Goal: Information Seeking & Learning: Learn about a topic

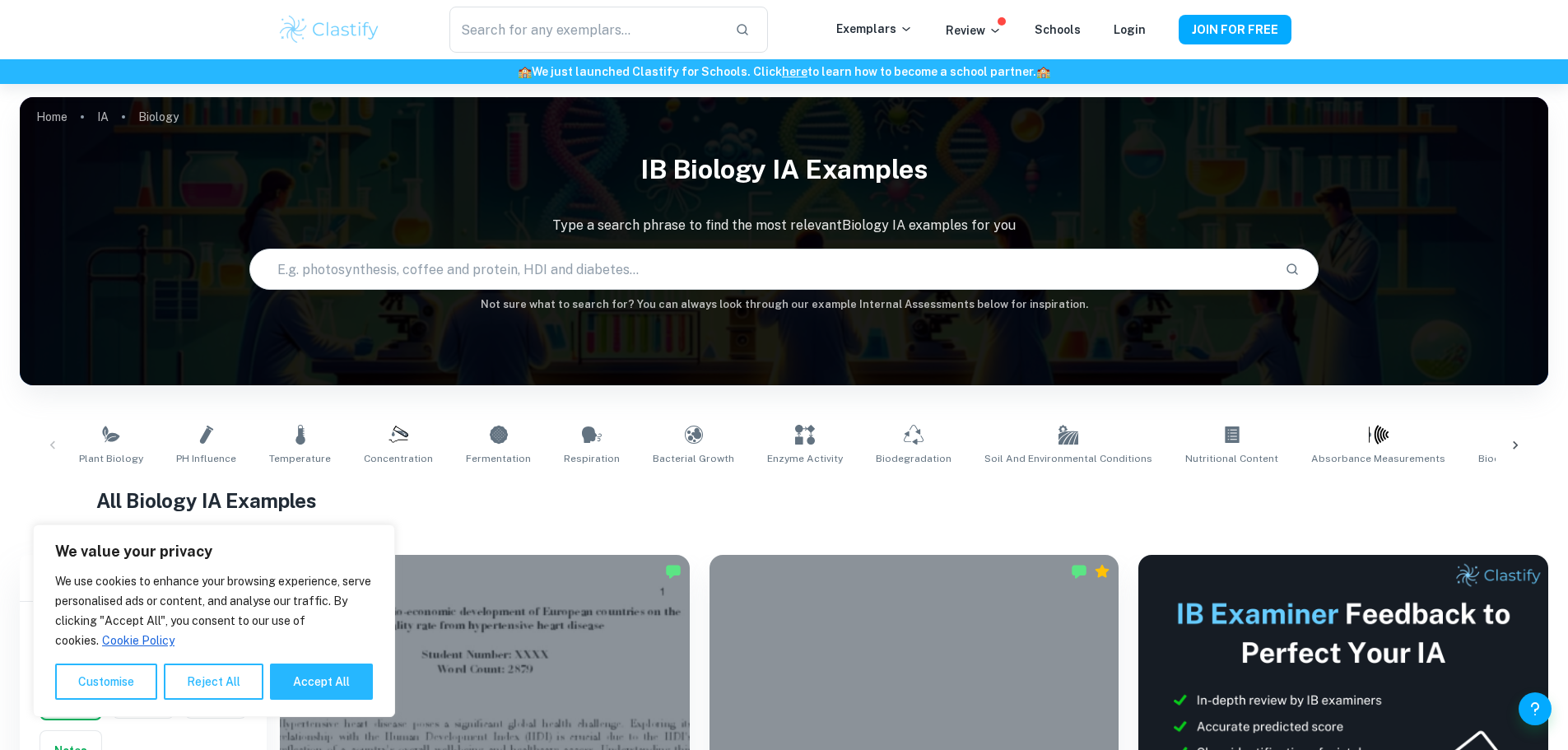
scroll to position [411, 0]
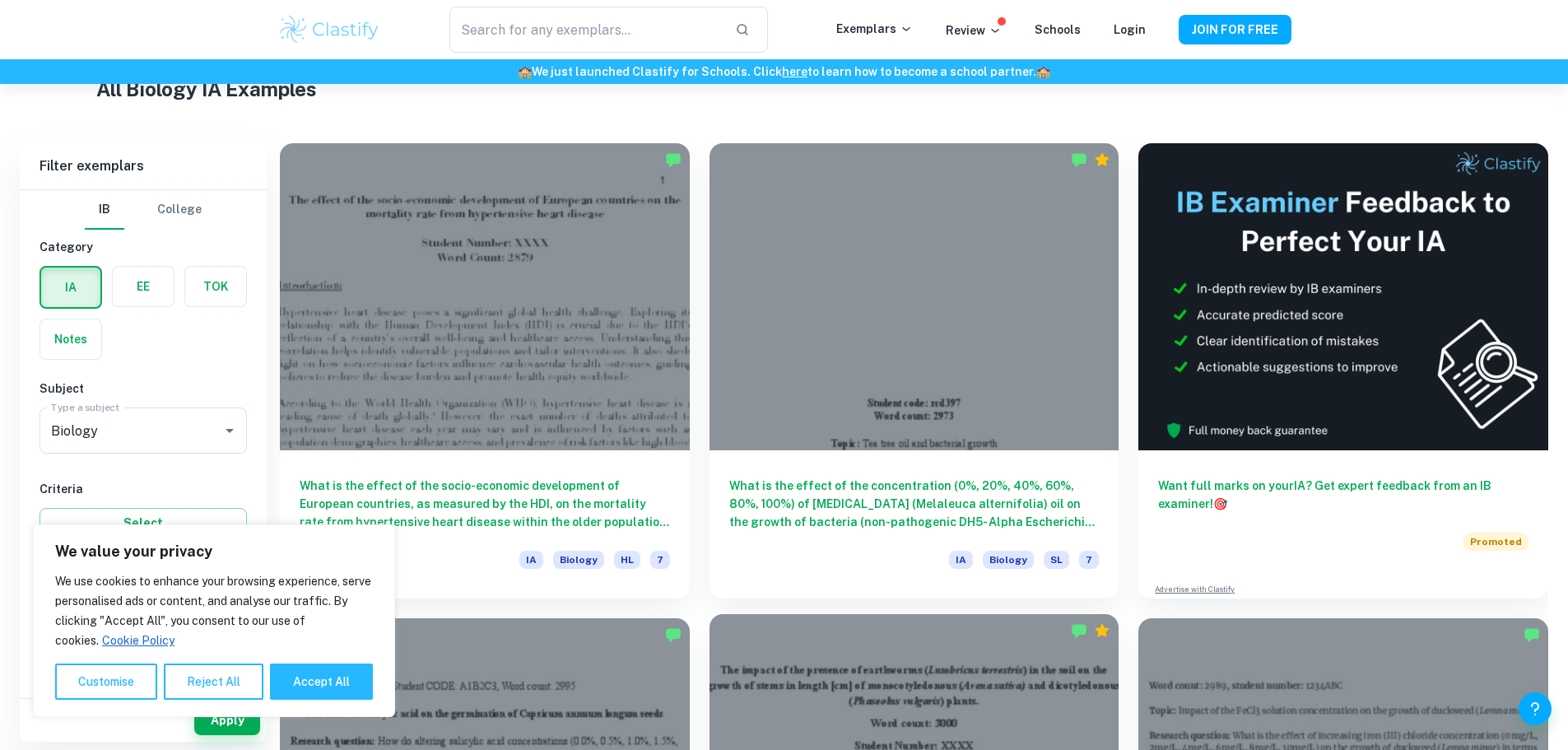
click at [299, 679] on button "Accept All" at bounding box center [321, 682] width 103 height 36
checkbox input "true"
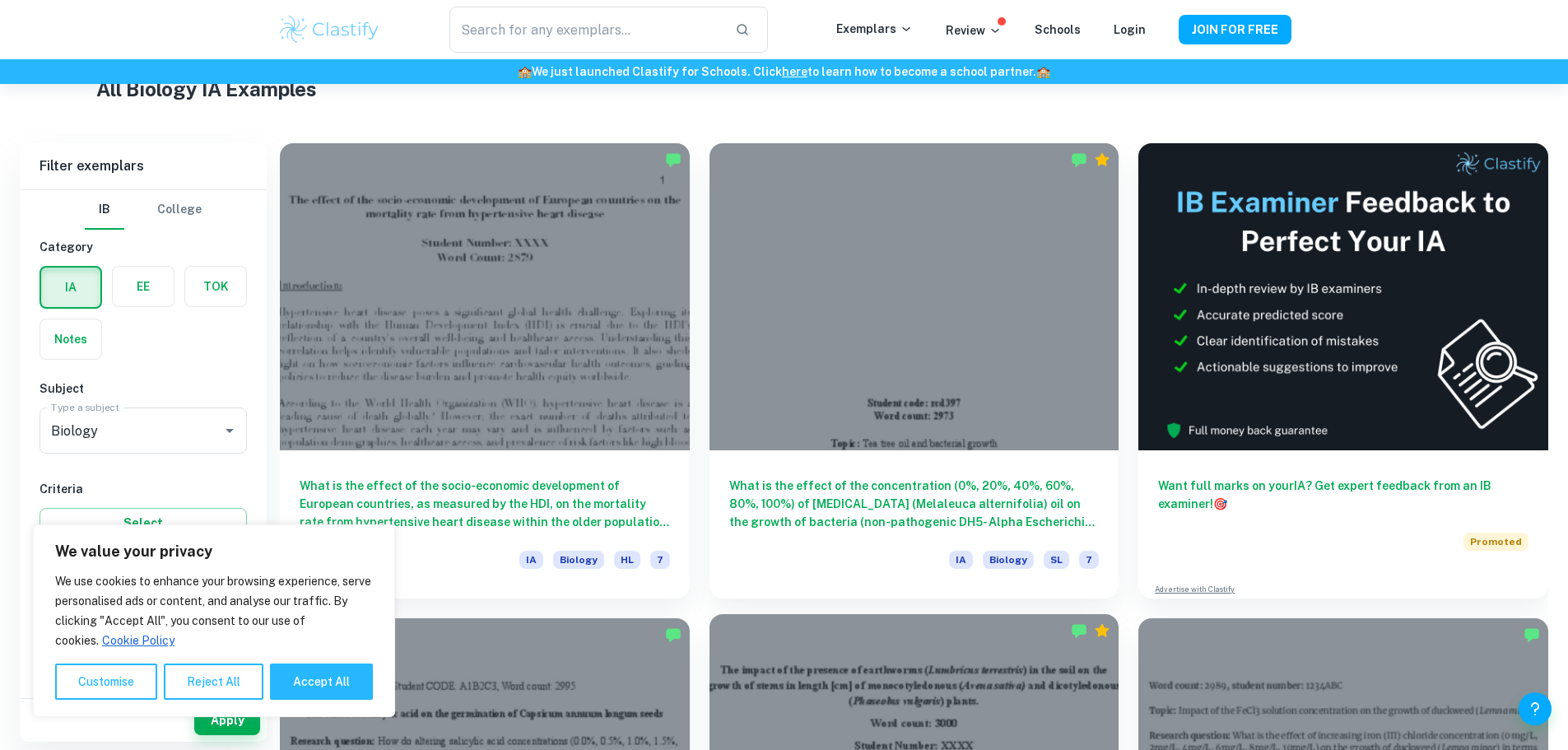
checkbox input "true"
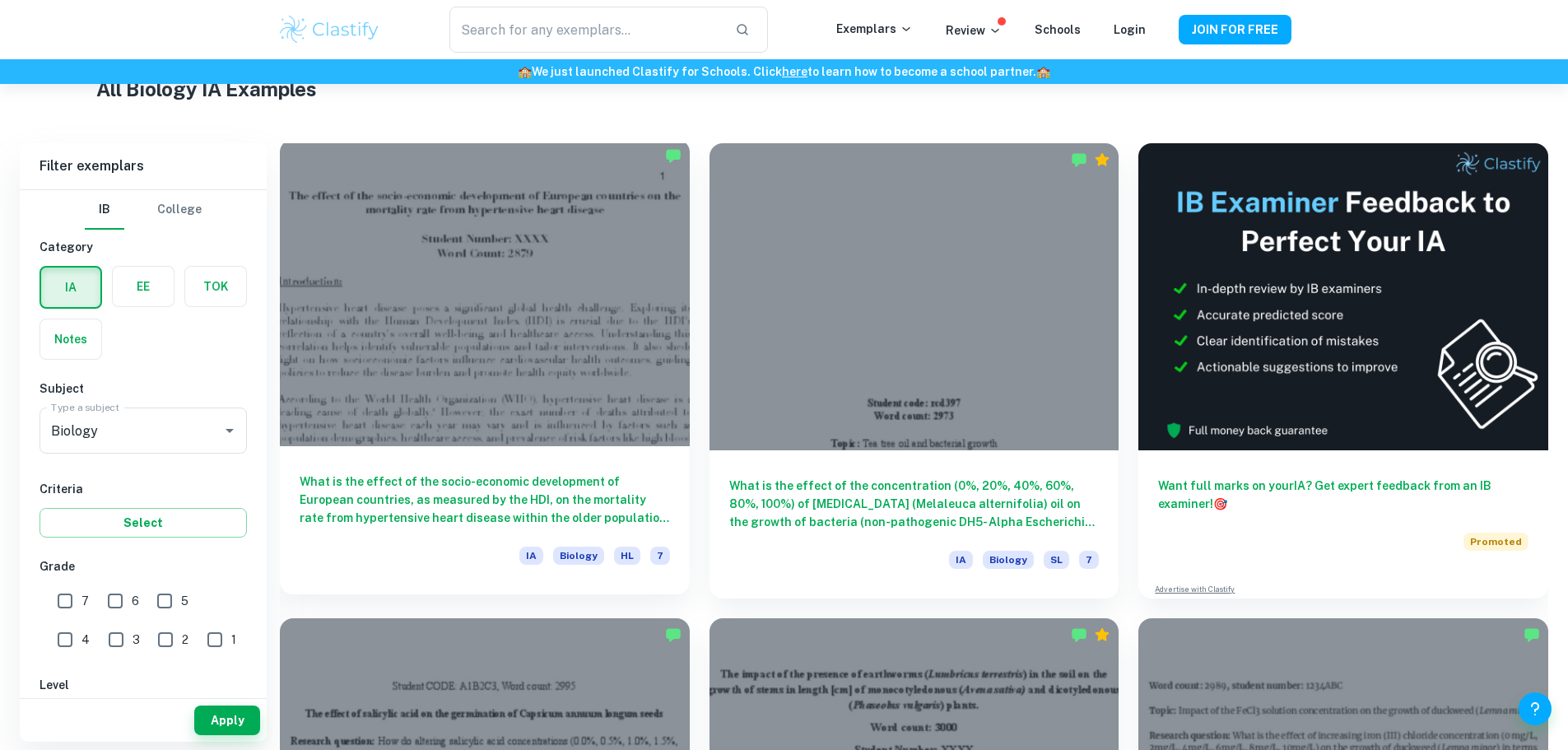
click at [373, 473] on h6 "What is the effect of the socio-economic development of European countries, as …" at bounding box center [484, 500] width 370 height 55
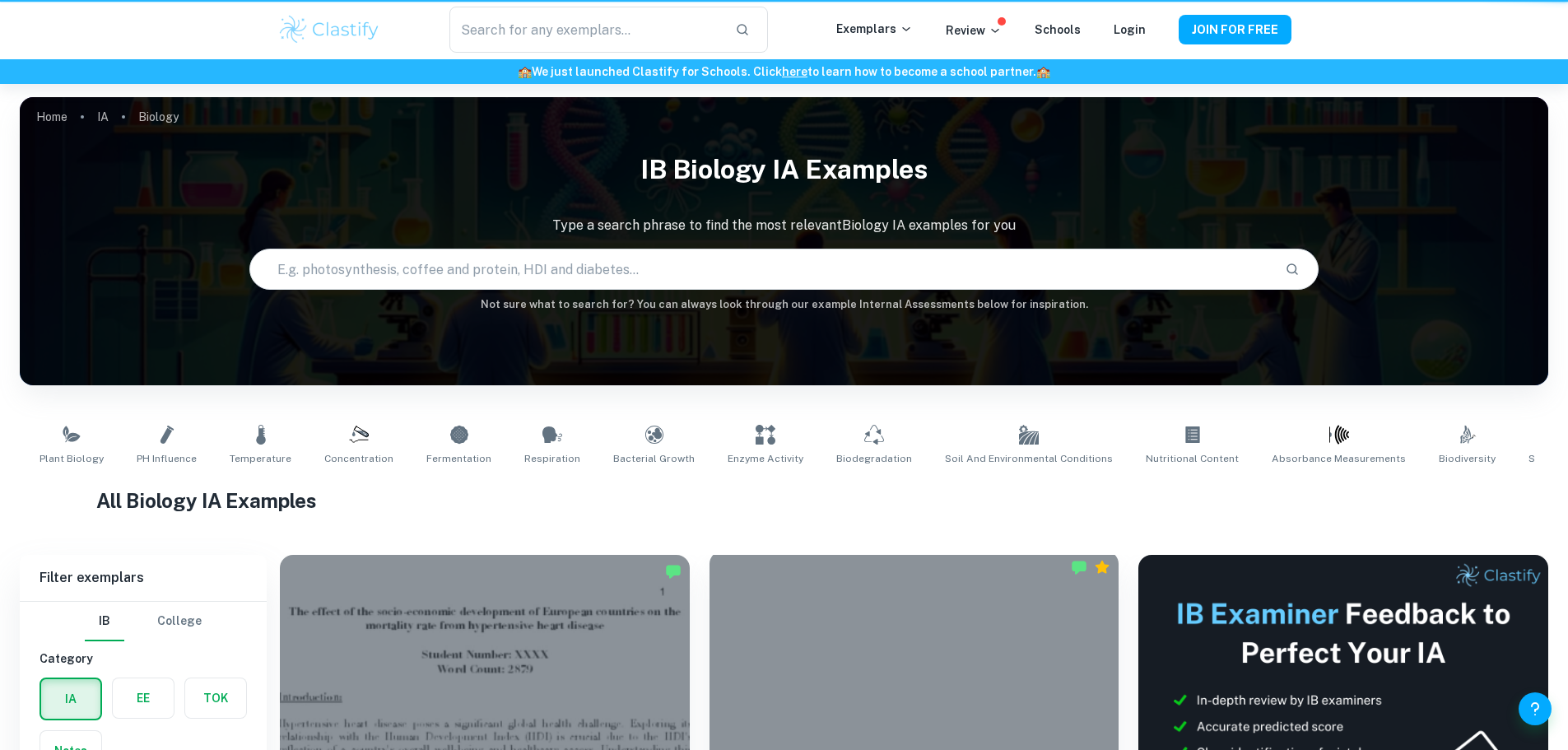
scroll to position [411, 0]
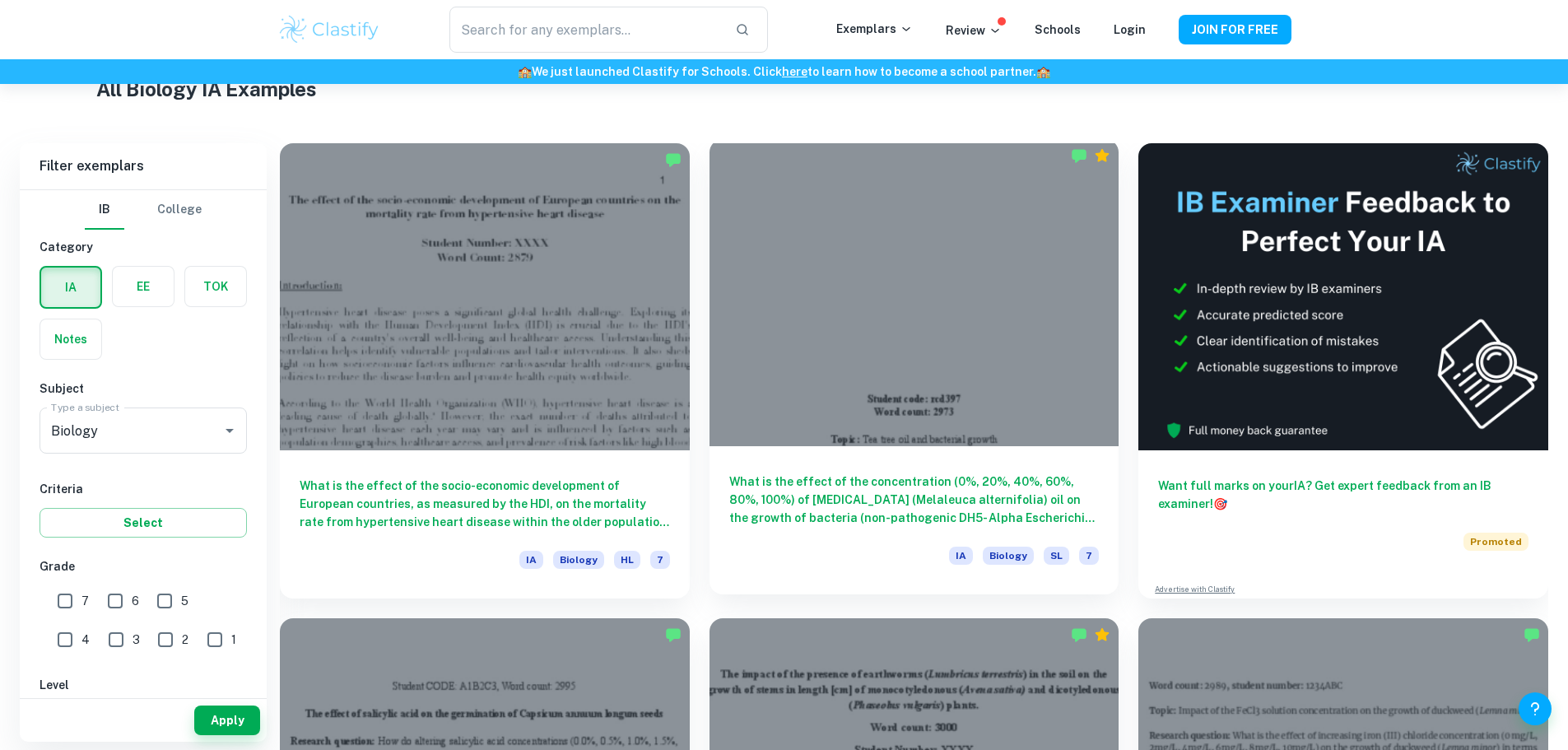
click at [735, 473] on h6 "What is the effect of the concentration (0%, 20%, 40%, 60%, 80%, 100%) of [MEDI…" at bounding box center [914, 500] width 370 height 55
